Goal: Task Accomplishment & Management: Complete application form

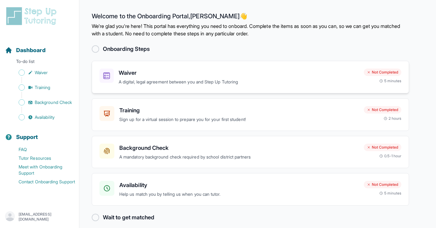
click at [176, 75] on h3 "Waiver" at bounding box center [239, 72] width 240 height 9
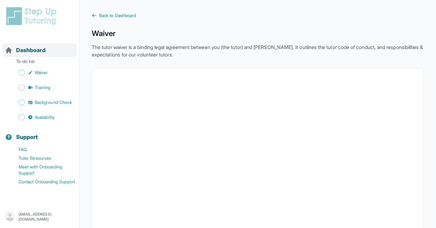
click at [22, 46] on span "Dashboard" at bounding box center [30, 50] width 29 height 9
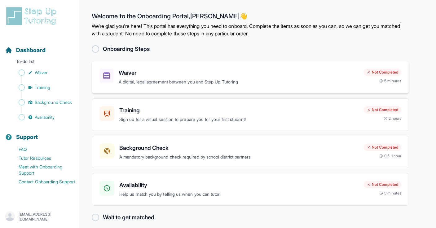
click at [153, 72] on h3 "Waiver" at bounding box center [239, 72] width 240 height 9
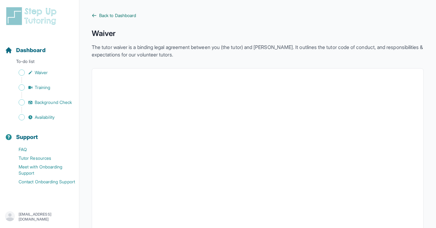
click at [101, 16] on span "Back to Dashboard" at bounding box center [117, 15] width 37 height 6
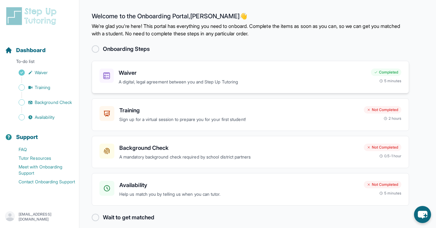
scroll to position [6, 0]
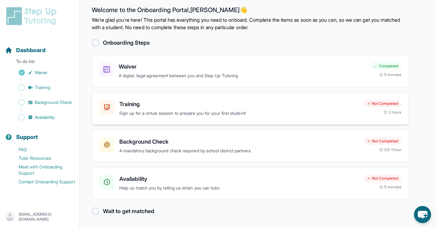
click at [157, 105] on h3 "Training" at bounding box center [239, 104] width 240 height 9
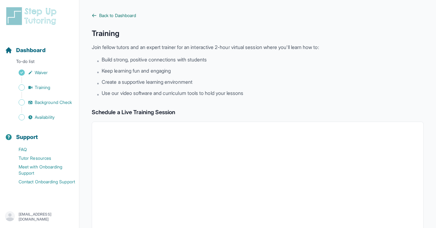
click at [111, 15] on span "Back to Dashboard" at bounding box center [117, 15] width 37 height 6
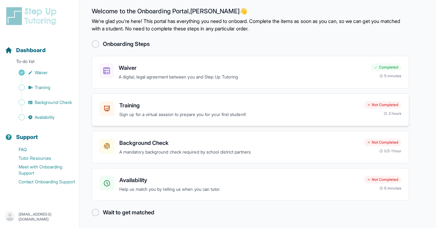
scroll to position [6, 0]
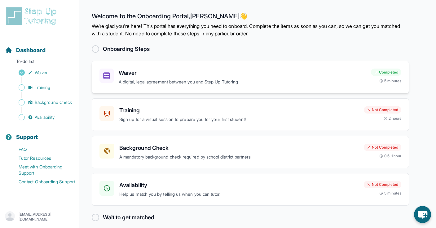
scroll to position [6, 0]
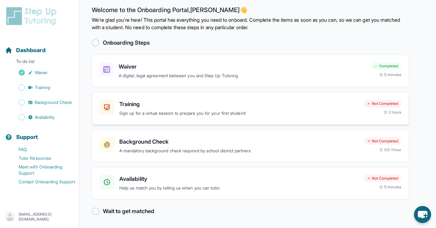
click at [216, 114] on p "Sign up for a virtual session to prepare you for your first student!" at bounding box center [239, 113] width 240 height 7
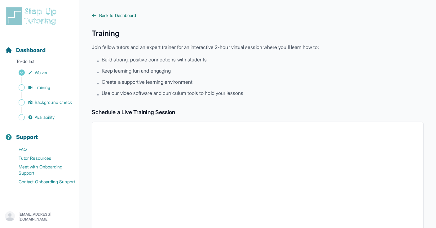
click at [98, 15] on link "Back to Dashboard" at bounding box center [258, 15] width 332 height 6
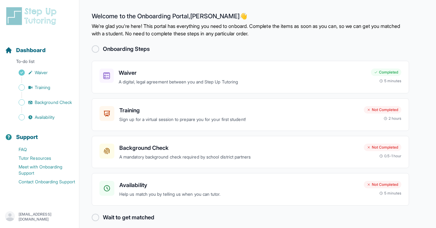
scroll to position [6, 0]
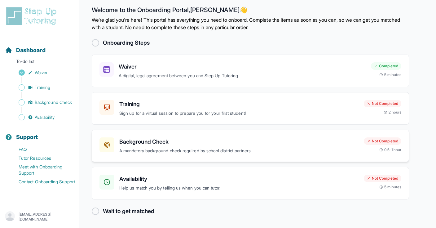
click at [136, 143] on h3 "Background Check" at bounding box center [239, 141] width 240 height 9
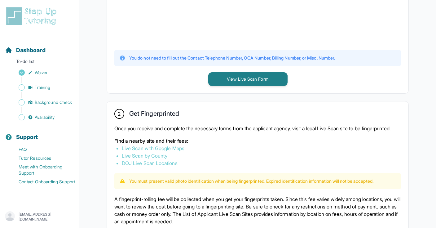
scroll to position [260, 0]
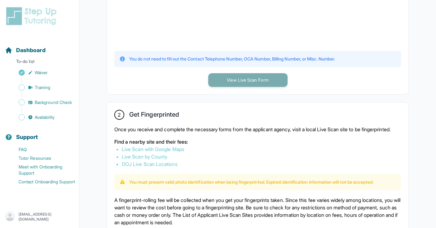
click at [235, 79] on button "View Live Scan Form" at bounding box center [247, 80] width 79 height 14
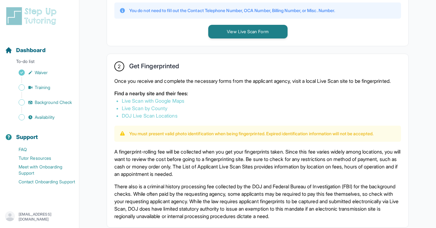
scroll to position [236, 0]
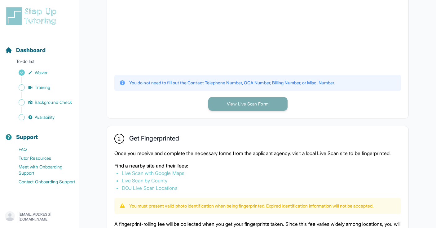
click at [224, 102] on button "View Live Scan Form" at bounding box center [247, 104] width 79 height 14
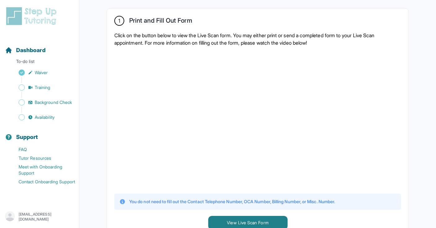
scroll to position [0, 0]
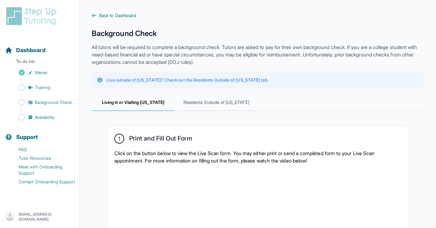
click at [98, 14] on link "Back to Dashboard" at bounding box center [258, 15] width 332 height 6
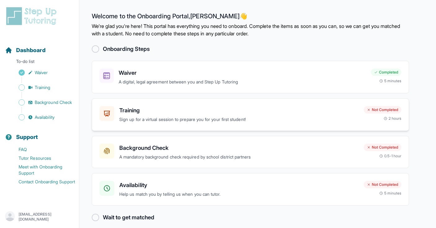
scroll to position [6, 0]
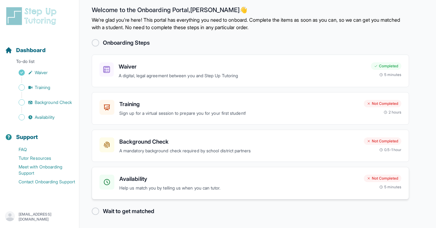
click at [146, 183] on h3 "Availability" at bounding box center [239, 178] width 240 height 9
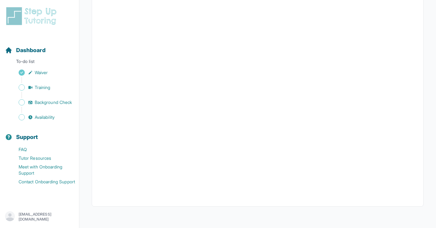
scroll to position [132, 0]
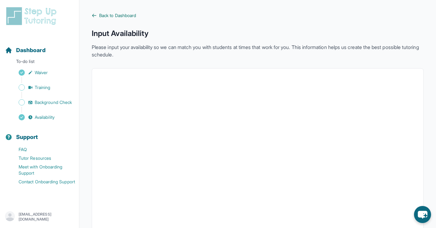
click at [100, 16] on span "Back to Dashboard" at bounding box center [117, 15] width 37 height 6
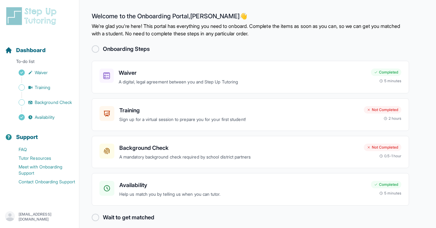
scroll to position [6, 0]
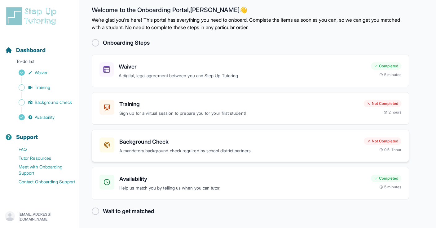
click at [162, 154] on div "Background Check A mandatory background check required by school district partn…" at bounding box center [250, 146] width 317 height 33
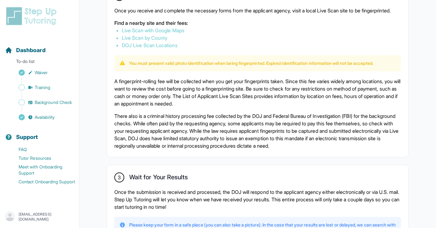
scroll to position [381, 0]
